Goal: Task Accomplishment & Management: Manage account settings

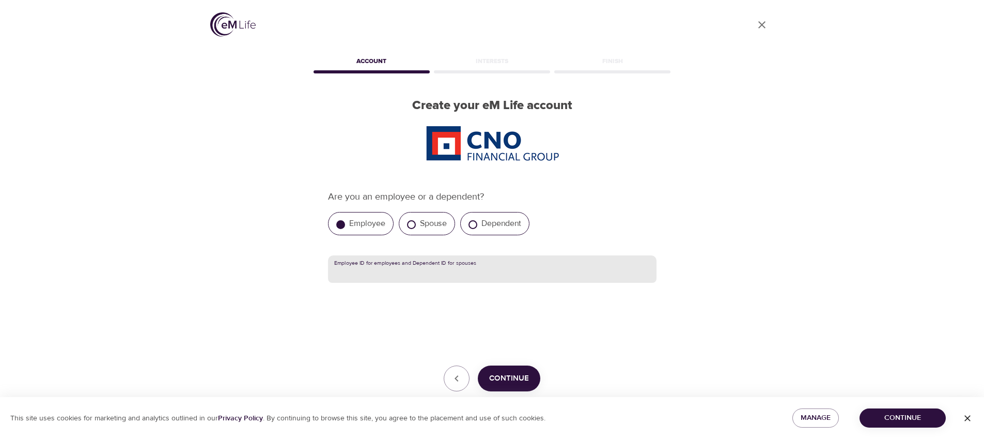
click at [406, 272] on input "text" at bounding box center [492, 269] width 329 height 28
paste input "[EMAIL_ADDRESS][DOMAIN_NAME]"
type input "[EMAIL_ADDRESS][DOMAIN_NAME]"
click at [509, 372] on span "Continue" at bounding box center [509, 378] width 40 height 13
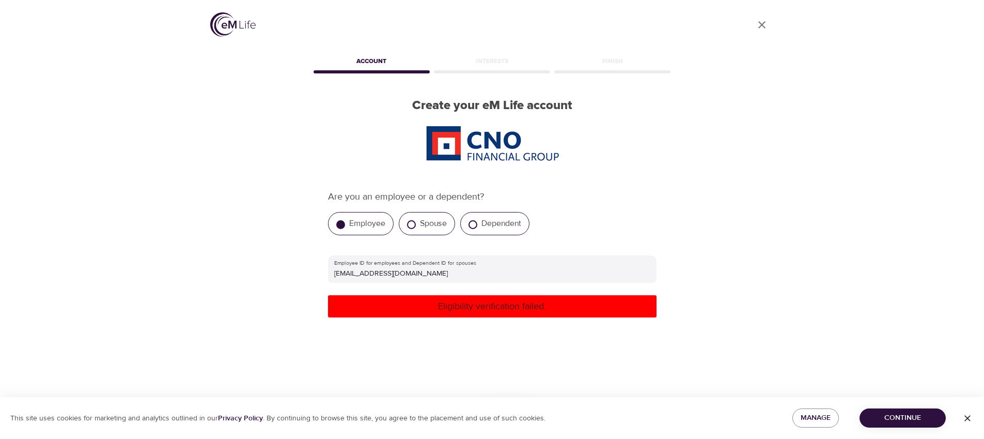
click at [490, 60] on div "Interests" at bounding box center [492, 63] width 120 height 21
click at [765, 24] on icon "User Profile" at bounding box center [762, 25] width 12 height 12
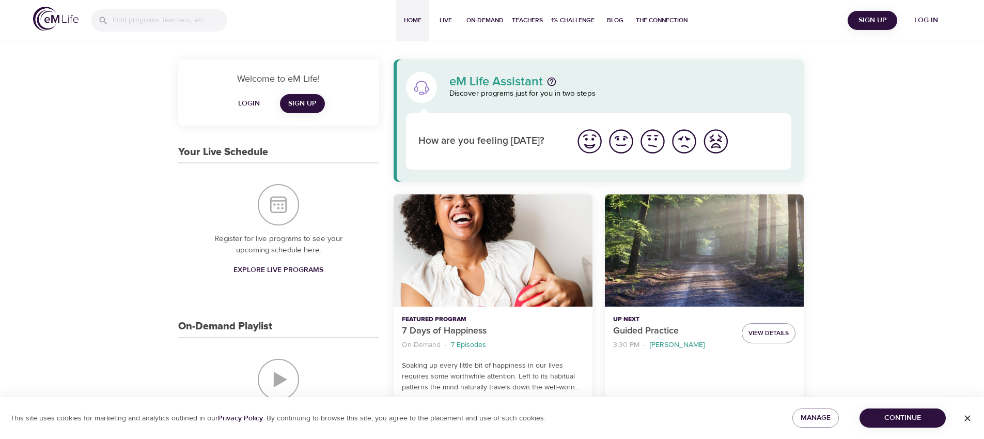
click at [922, 22] on span "Log in" at bounding box center [926, 20] width 41 height 13
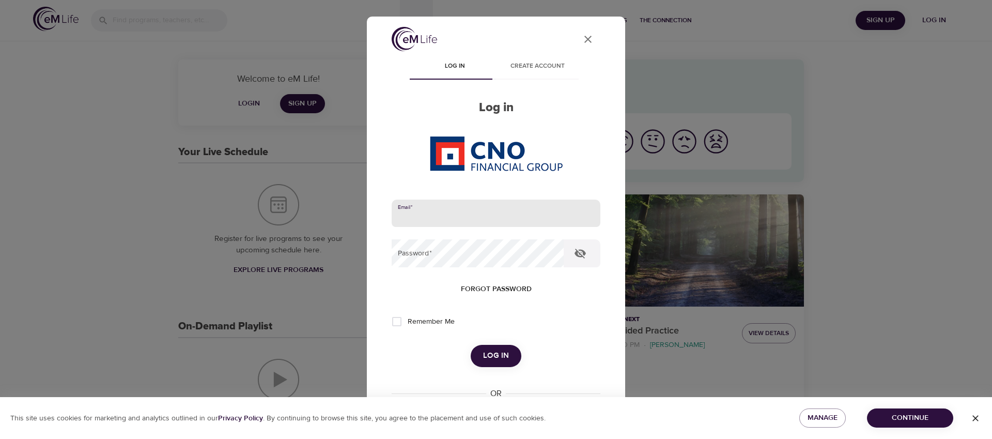
click at [488, 212] on input "email" at bounding box center [496, 213] width 209 height 28
paste input "[EMAIL_ADDRESS][DOMAIN_NAME]"
type input "[EMAIL_ADDRESS][DOMAIN_NAME]"
click at [471, 354] on button "Log in" at bounding box center [496, 356] width 51 height 22
